Goal: Transaction & Acquisition: Subscribe to service/newsletter

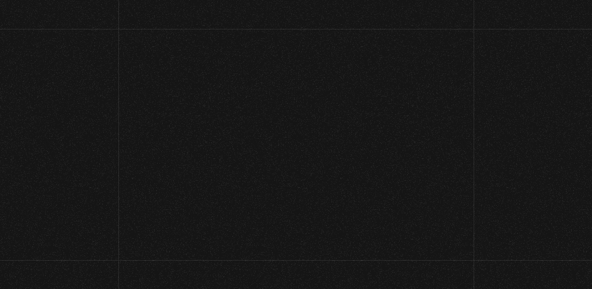
click at [91, 126] on h1 "Bienvenidos a La Caja de Pandora" at bounding box center [296, 144] width 446 height 92
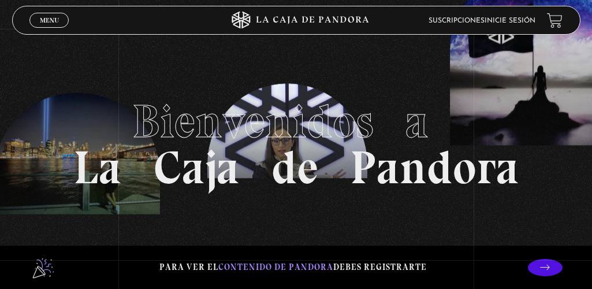
click at [540, 267] on p at bounding box center [545, 267] width 35 height 17
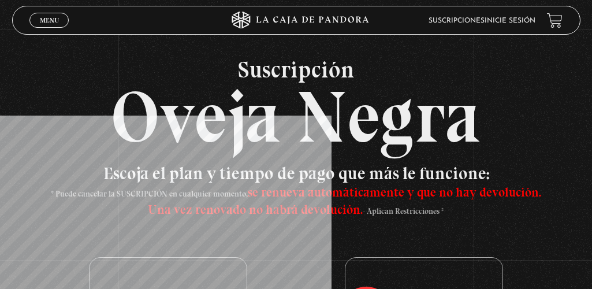
click at [42, 20] on span "Menu" at bounding box center [49, 20] width 19 height 7
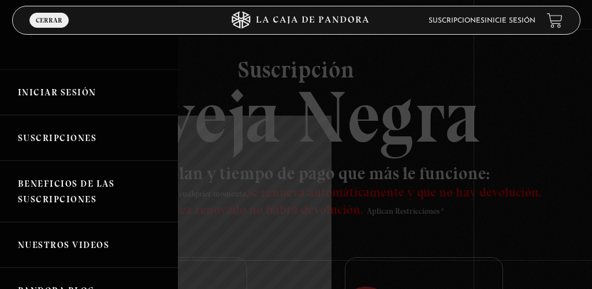
click at [38, 90] on link "Iniciar Sesión" at bounding box center [89, 92] width 178 height 46
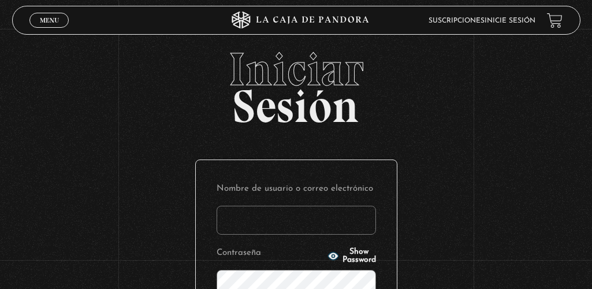
type input "anasofiahenao1@hotmail.com"
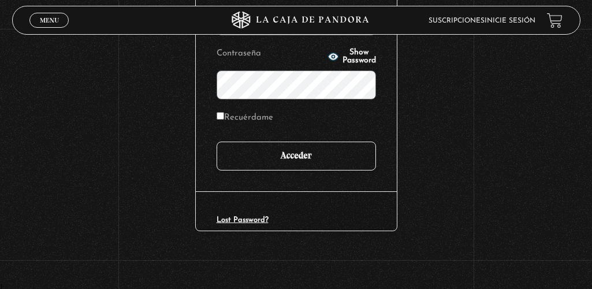
scroll to position [199, 0]
click at [292, 158] on input "Acceder" at bounding box center [297, 156] width 160 height 29
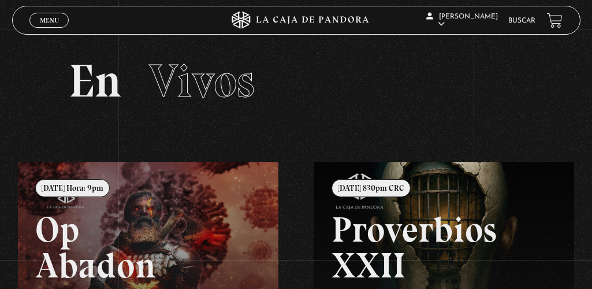
click at [47, 23] on span "Menu" at bounding box center [49, 20] width 19 height 7
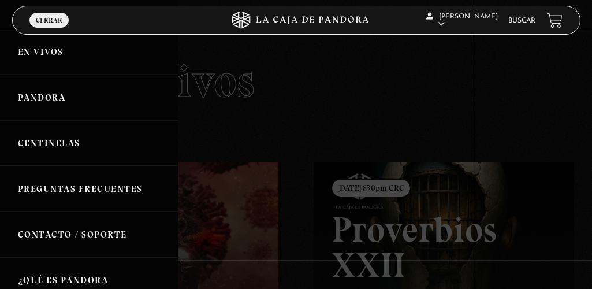
click at [38, 144] on link "Centinelas" at bounding box center [89, 143] width 178 height 46
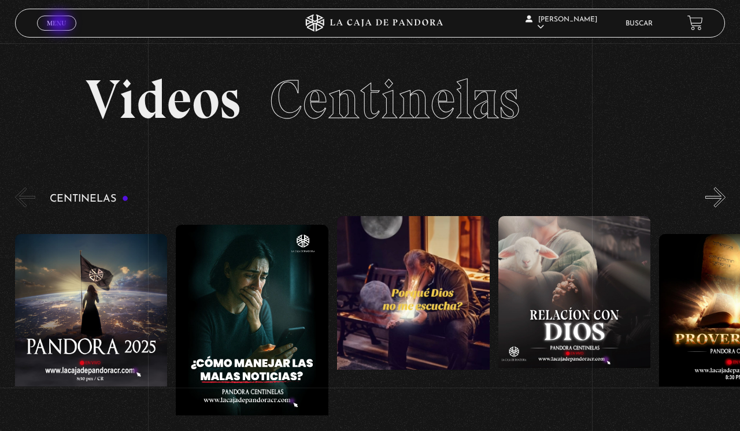
click at [61, 24] on span "Menu" at bounding box center [56, 23] width 19 height 7
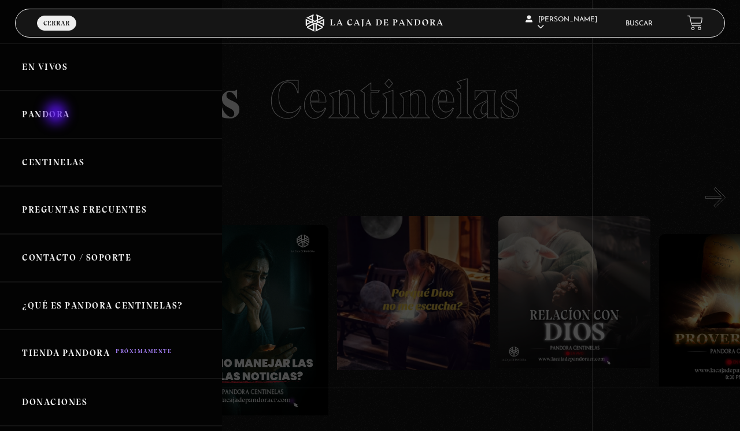
click at [57, 114] on link "Pandora" at bounding box center [111, 115] width 222 height 48
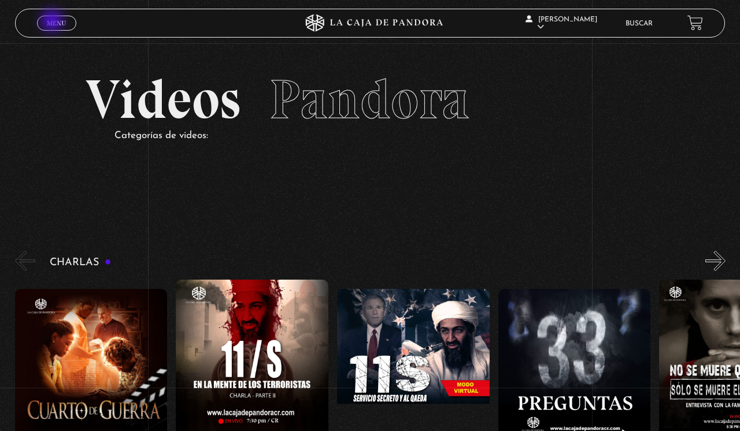
click at [53, 22] on span "Menu" at bounding box center [56, 23] width 19 height 7
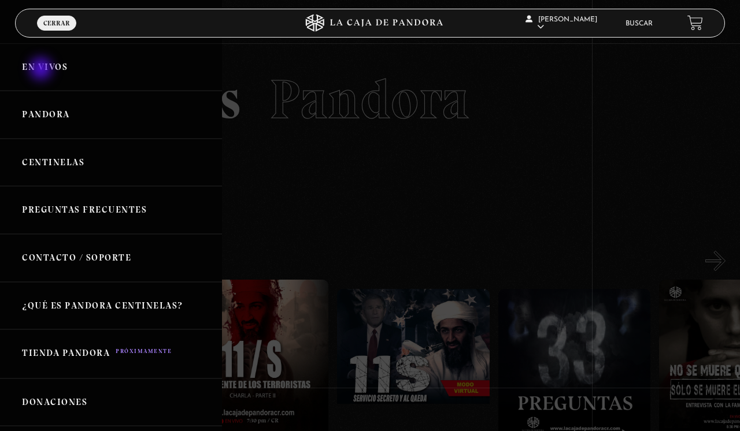
click at [42, 70] on link "En vivos" at bounding box center [111, 67] width 222 height 48
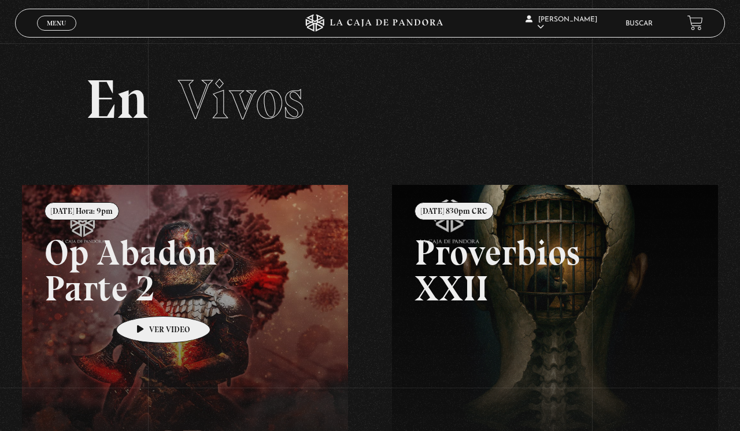
click at [145, 299] on link at bounding box center [392, 400] width 740 height 431
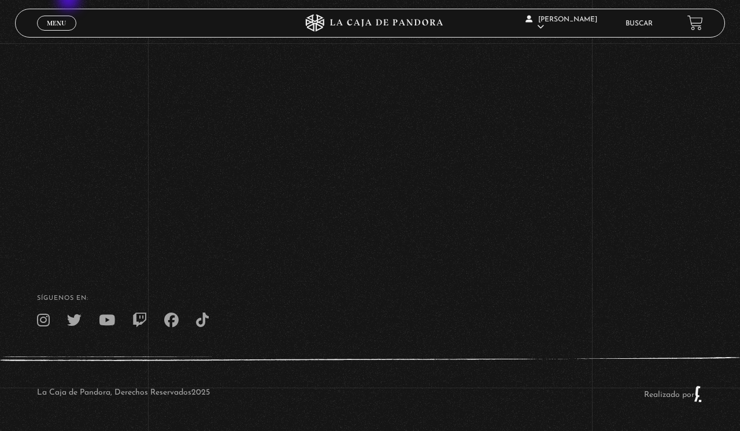
scroll to position [171, 0]
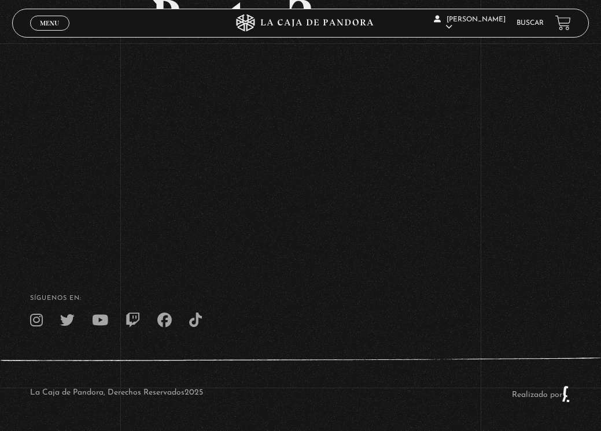
click at [76, 93] on div "Volver [DATE] Hora: 9pm Op Abadon Parte 2" at bounding box center [300, 63] width 601 height 383
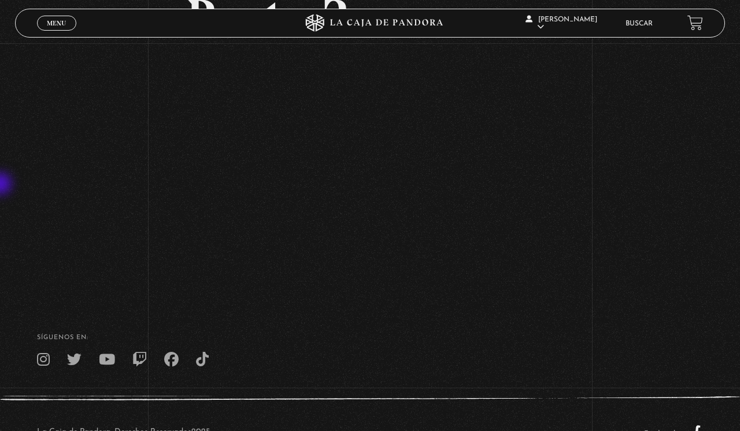
scroll to position [210, 0]
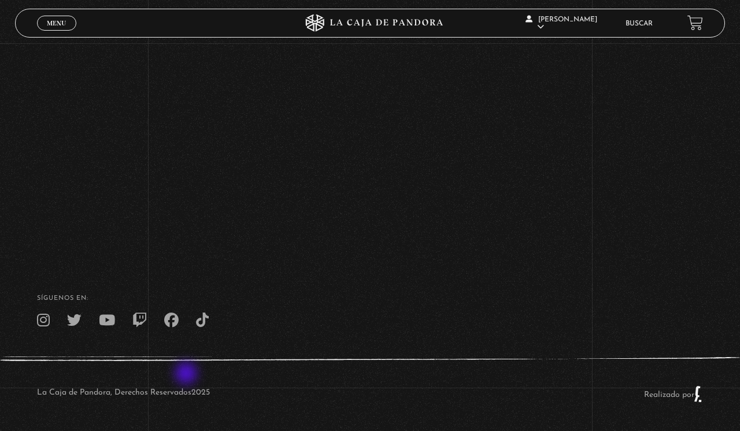
click at [187, 375] on div "La Caja de Pandora, Derechos Reservados 2025 Realizado por" at bounding box center [370, 394] width 740 height 75
